Goal: Transaction & Acquisition: Purchase product/service

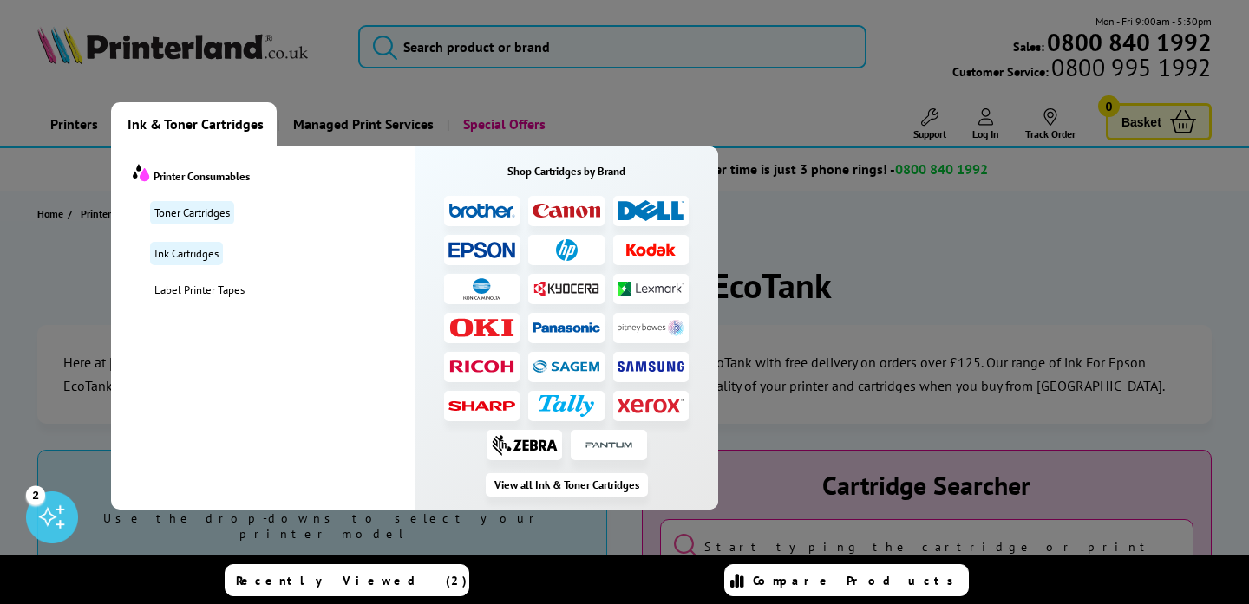
click at [229, 120] on span "Ink & Toner Cartridges" at bounding box center [195, 124] width 136 height 44
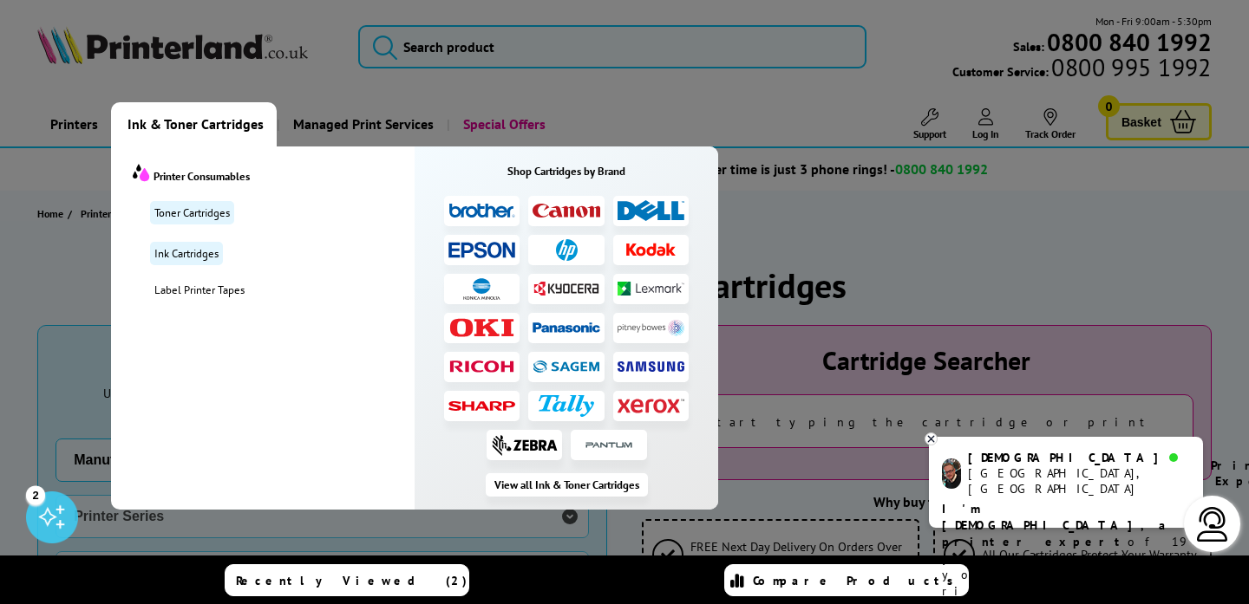
click at [231, 121] on span "Ink & Toner Cartridges" at bounding box center [195, 124] width 136 height 44
click at [492, 258] on li at bounding box center [482, 250] width 76 height 30
click at [479, 248] on img at bounding box center [482, 250] width 68 height 16
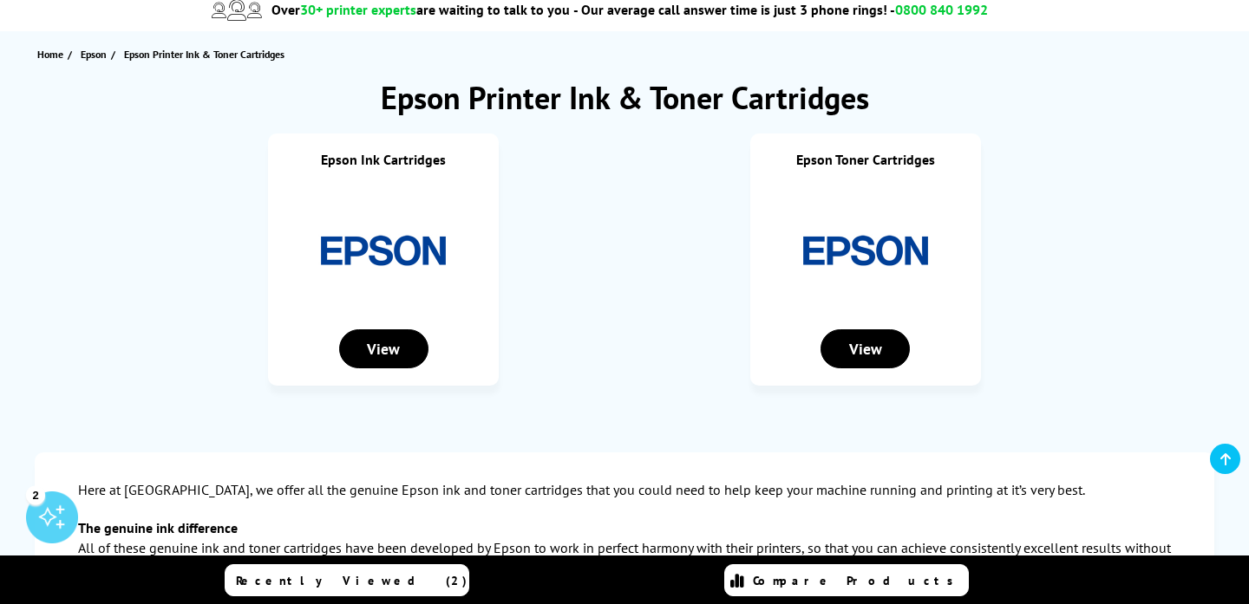
scroll to position [161, 0]
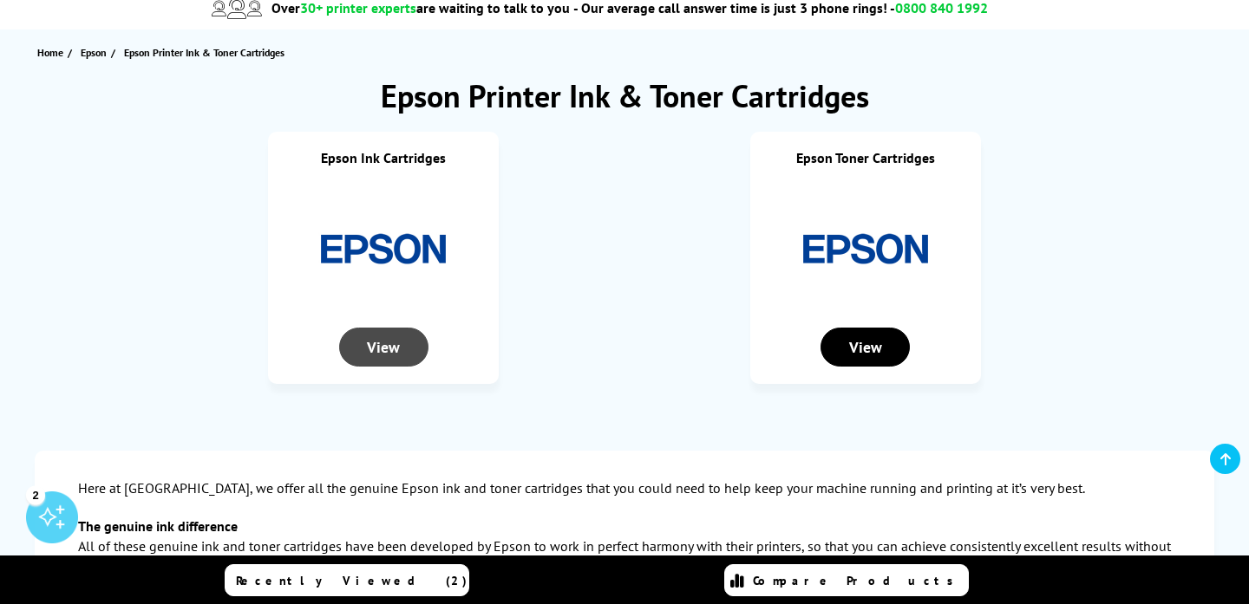
click at [388, 346] on div "View" at bounding box center [383, 347] width 89 height 39
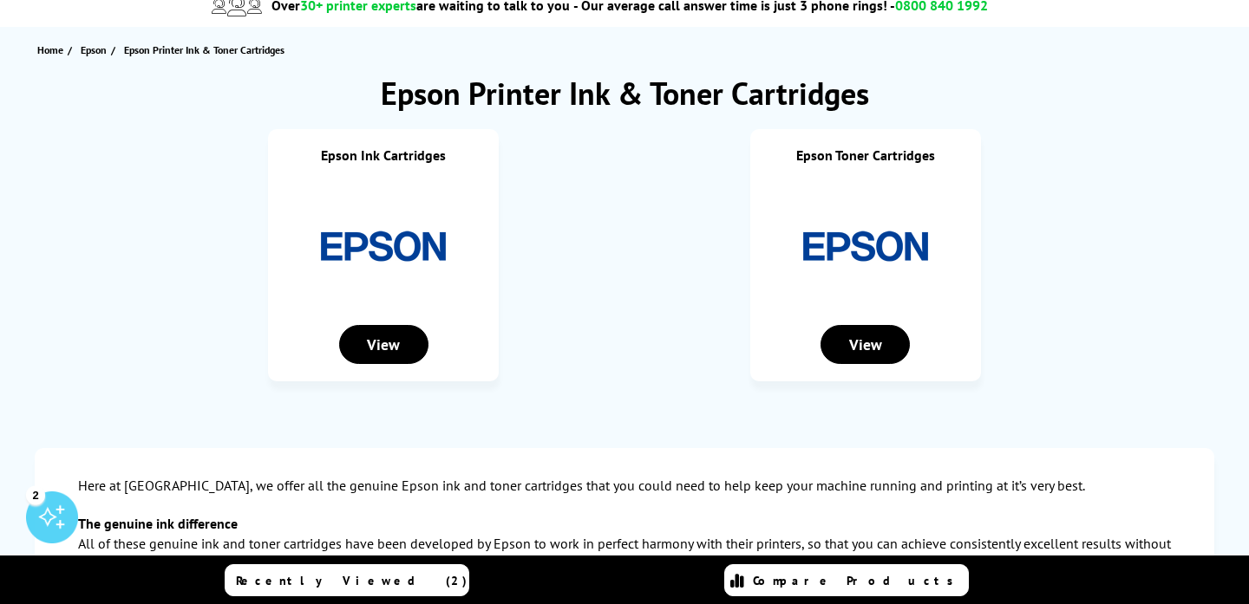
scroll to position [161, 0]
